Goal: Browse casually: Explore the website without a specific task or goal

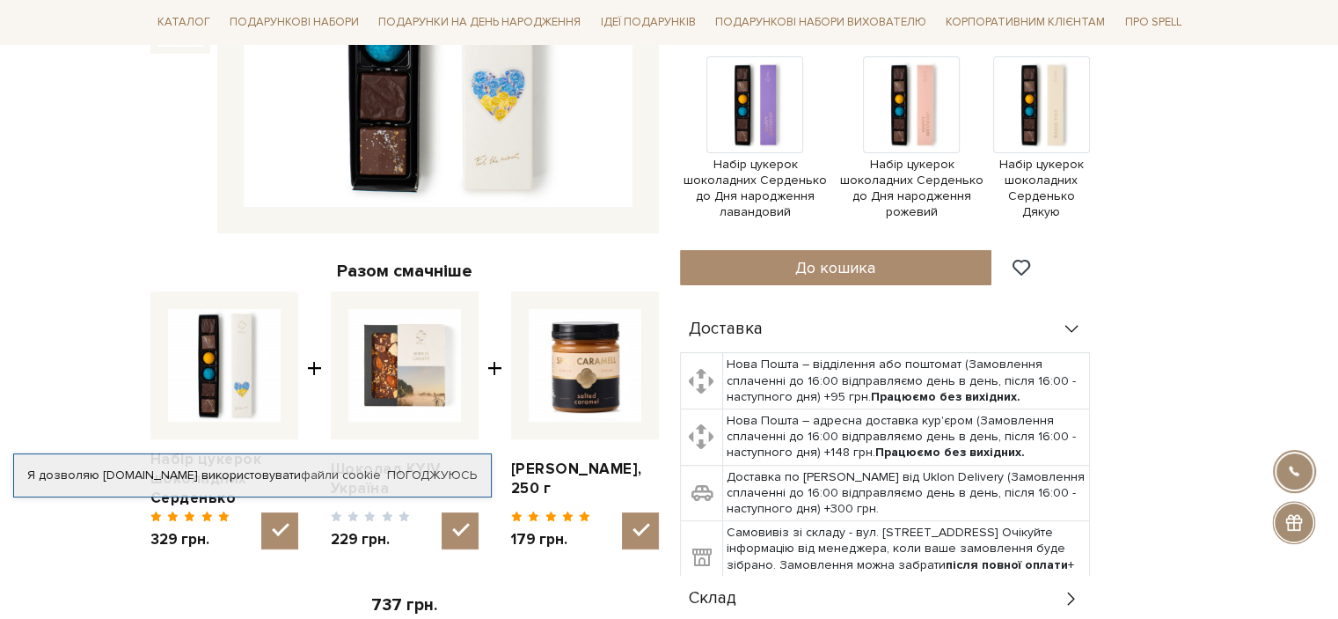
scroll to position [528, 0]
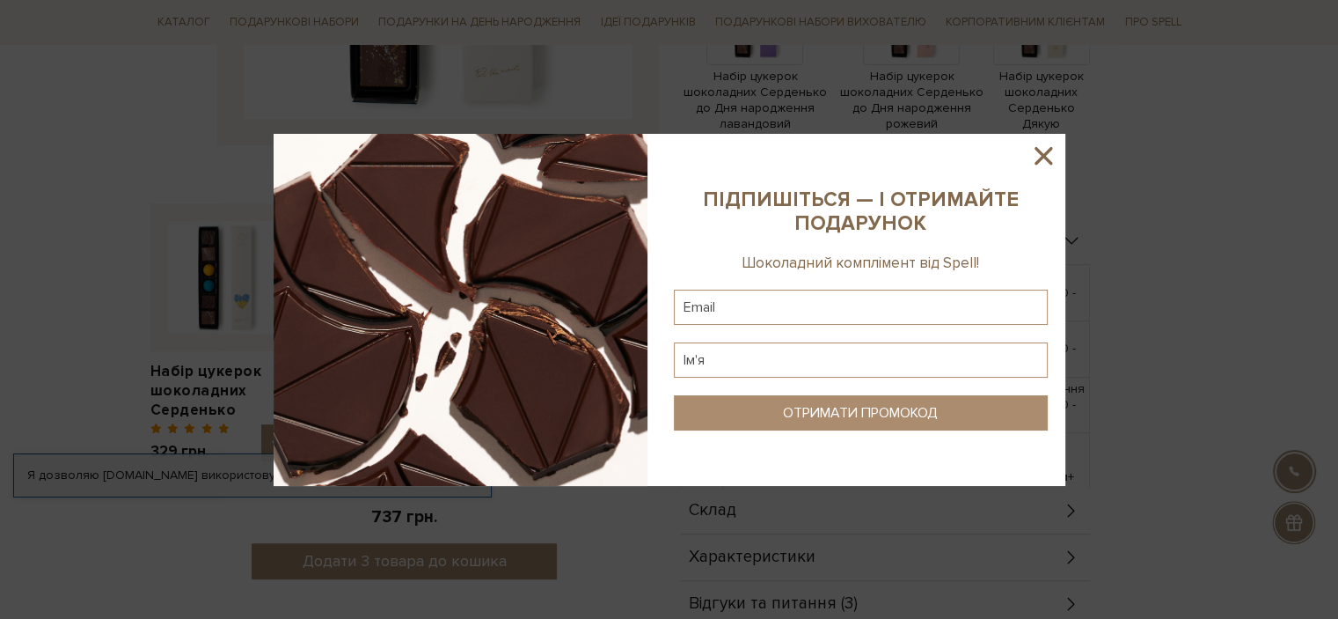
click at [1050, 158] on icon at bounding box center [1044, 156] width 30 height 30
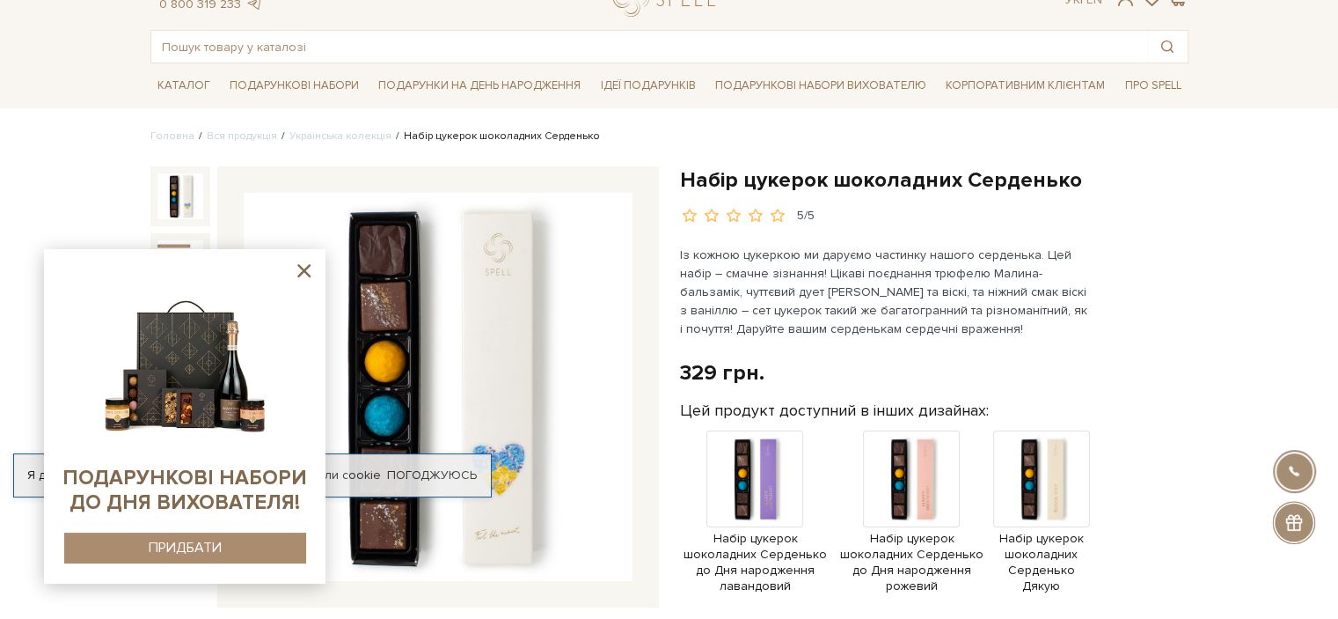
scroll to position [0, 0]
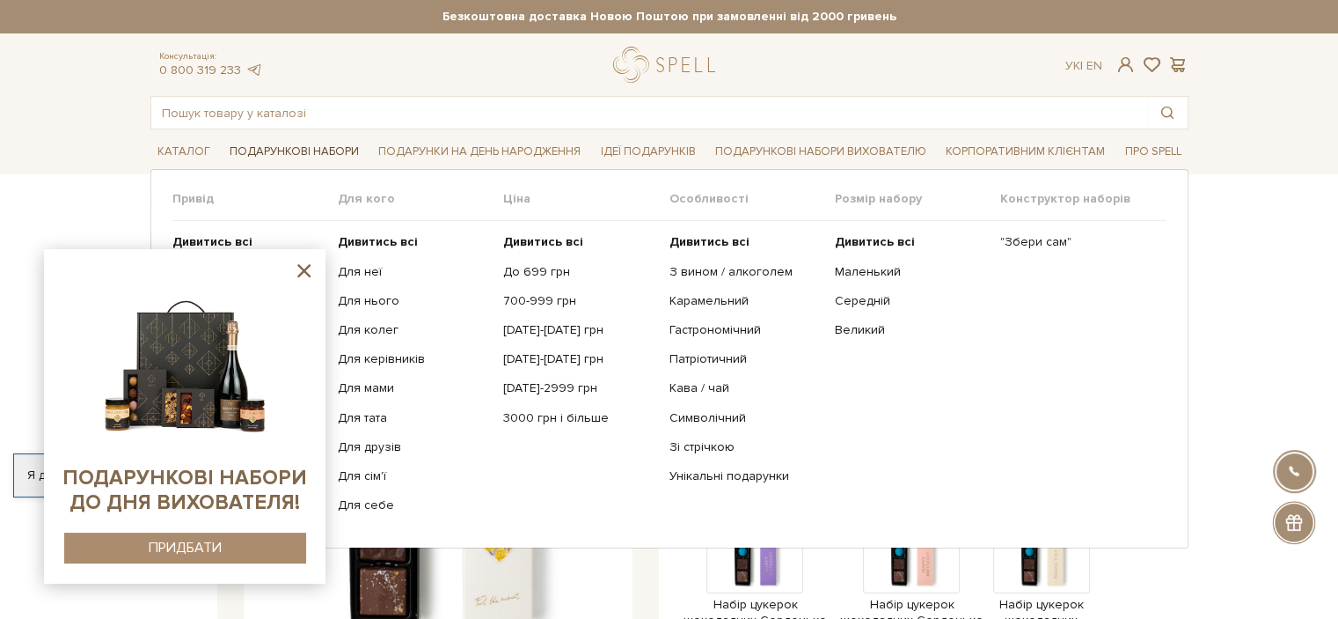
click at [283, 155] on link "Подарункові набори" at bounding box center [294, 151] width 143 height 27
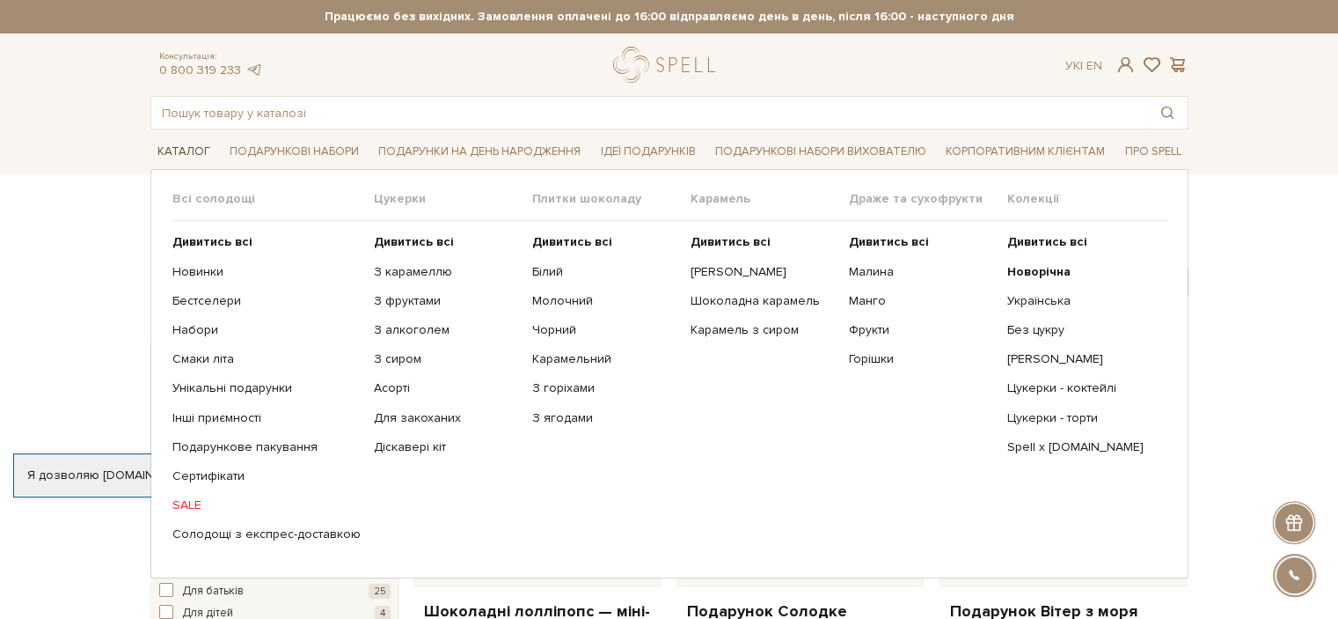
click at [169, 157] on link "Каталог" at bounding box center [183, 151] width 67 height 27
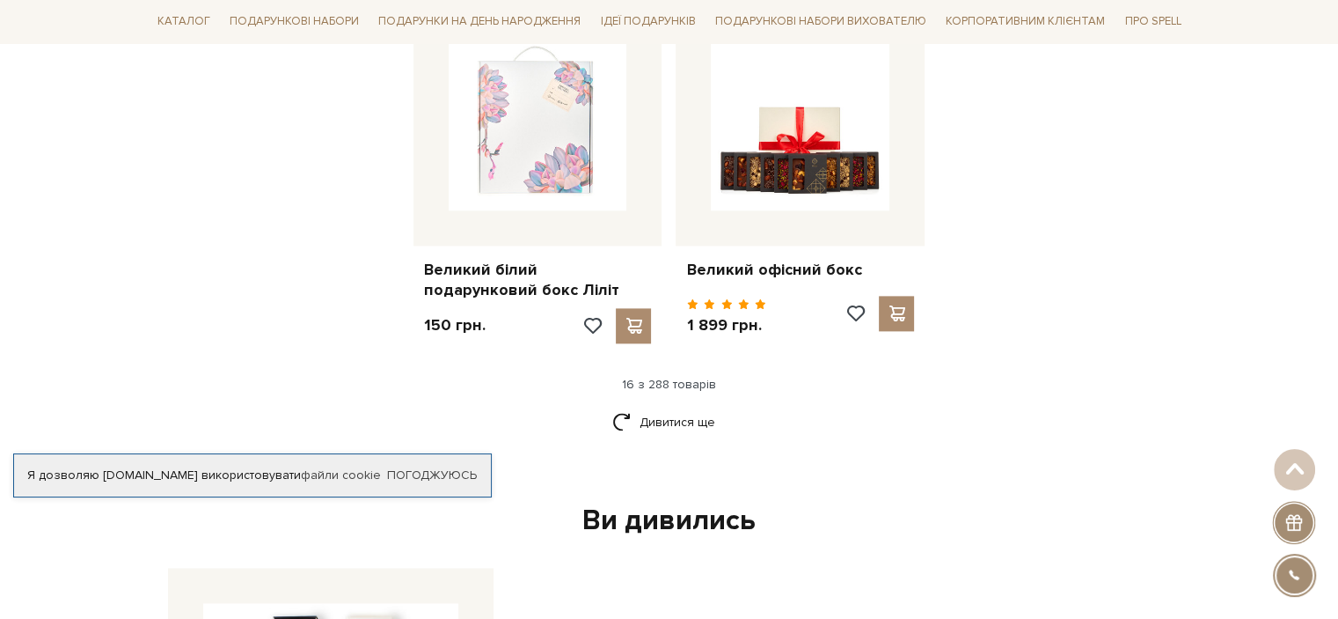
scroll to position [2288, 0]
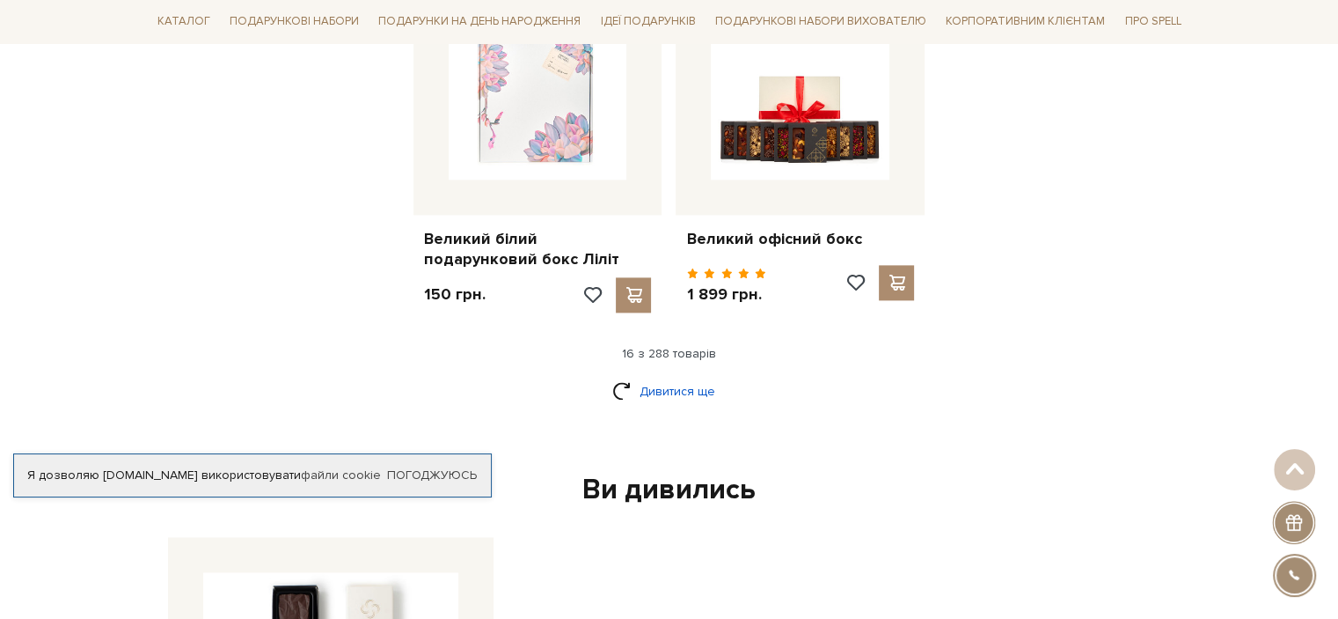
click at [666, 376] on link "Дивитися ще" at bounding box center [669, 391] width 114 height 31
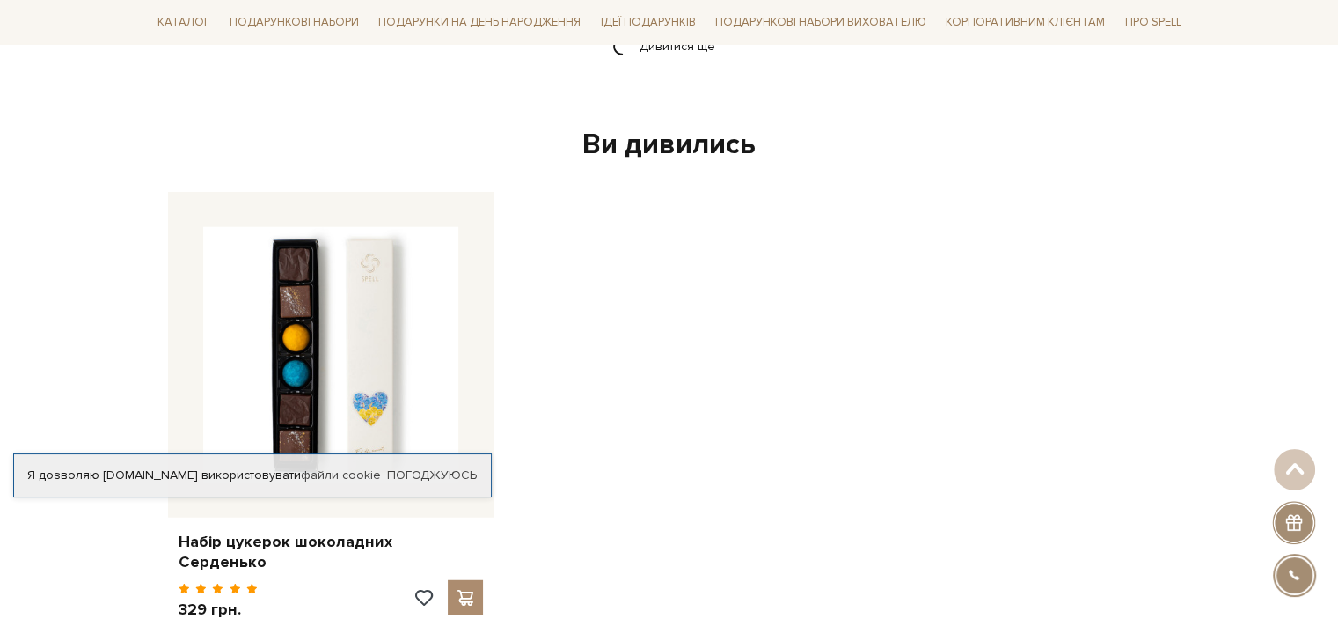
scroll to position [4400, 0]
